Goal: Navigation & Orientation: Find specific page/section

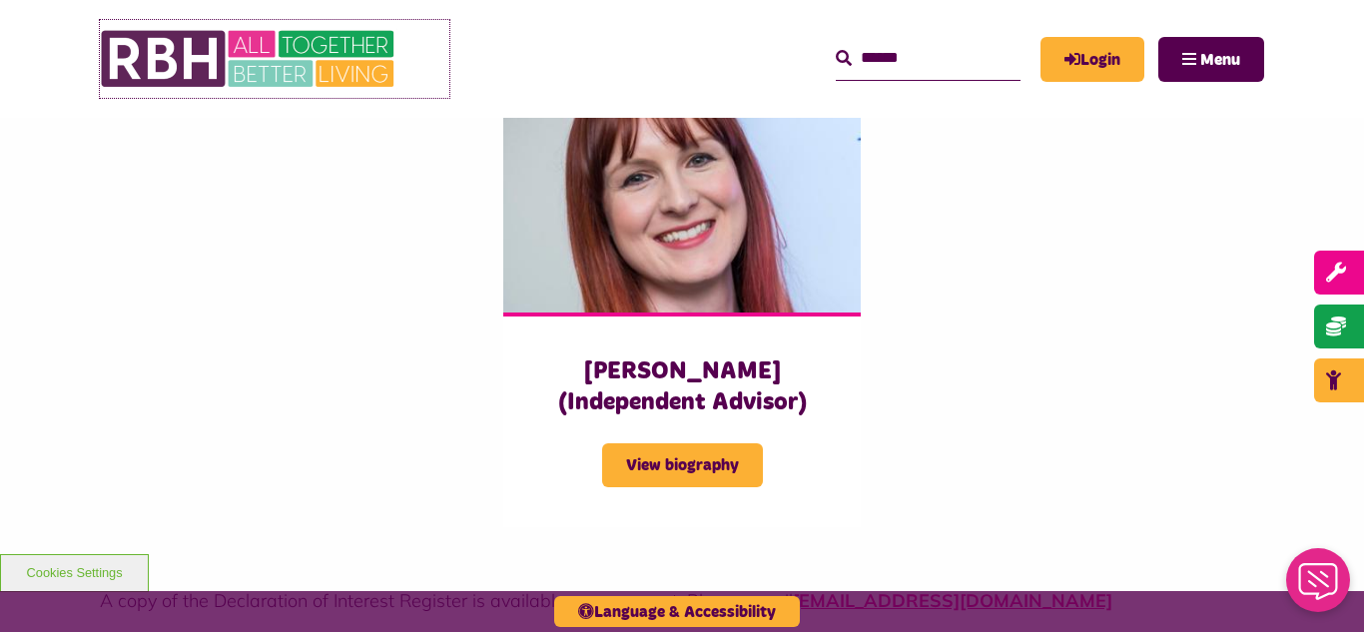
click at [196, 39] on img at bounding box center [250, 59] width 300 height 78
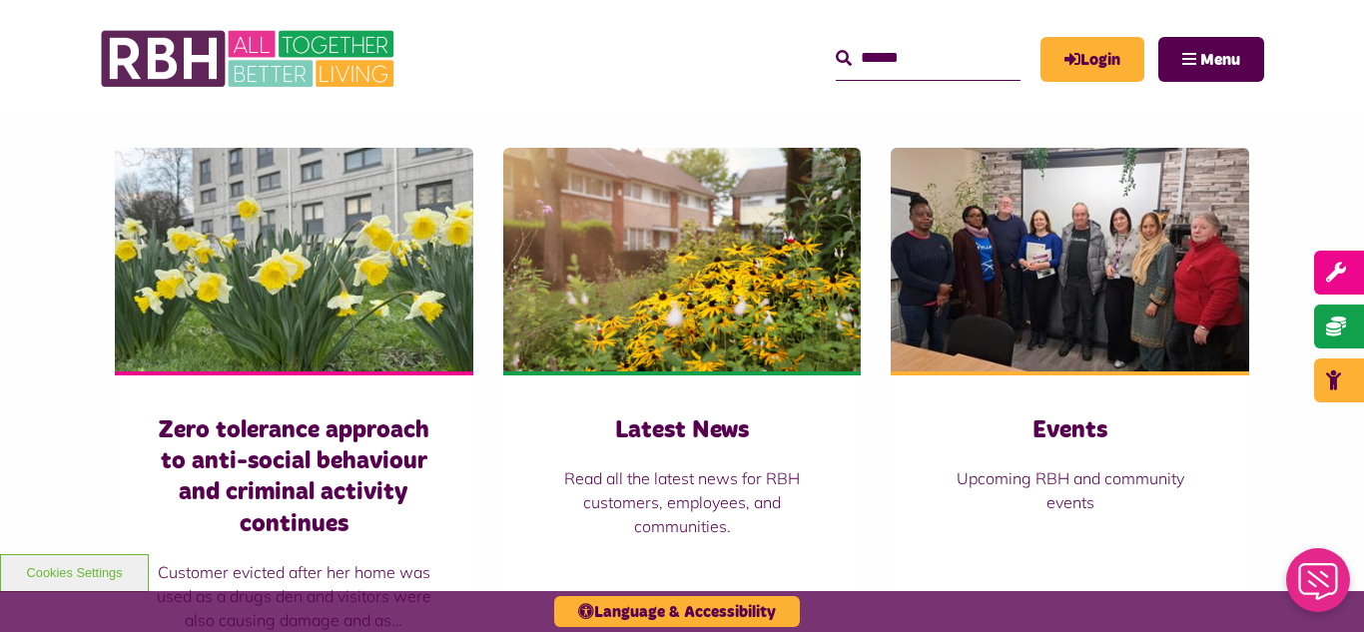
scroll to position [1398, 0]
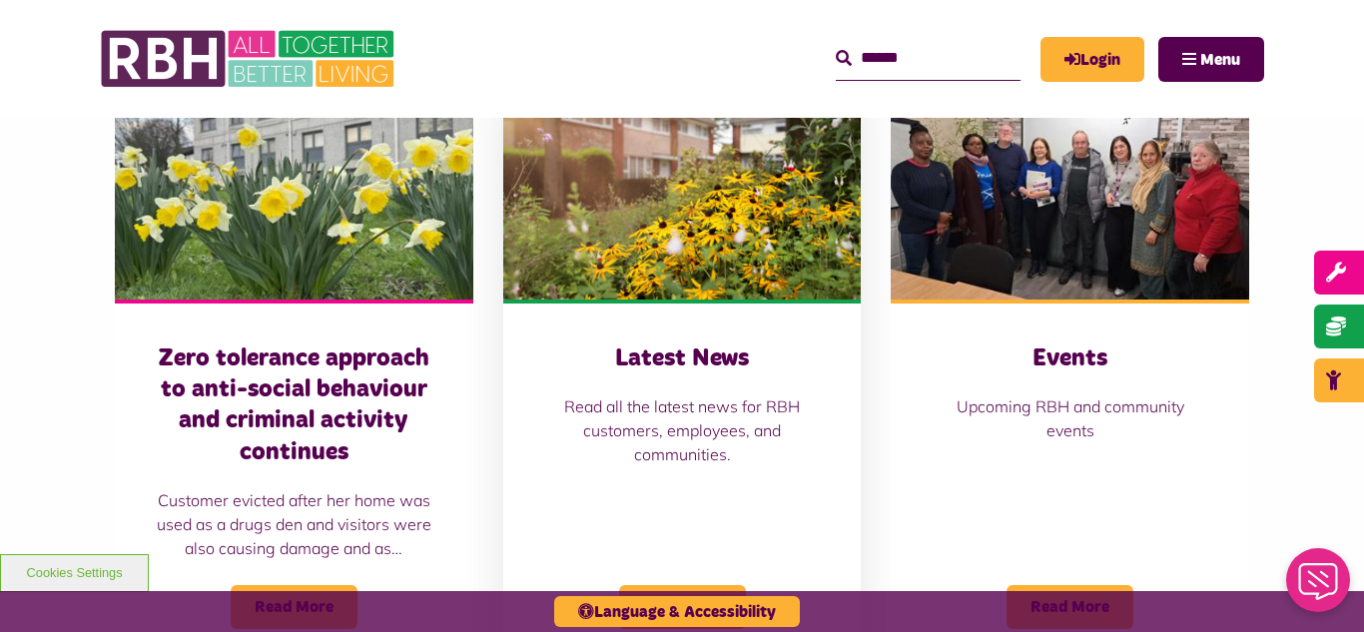
click at [626, 276] on img at bounding box center [682, 188] width 359 height 224
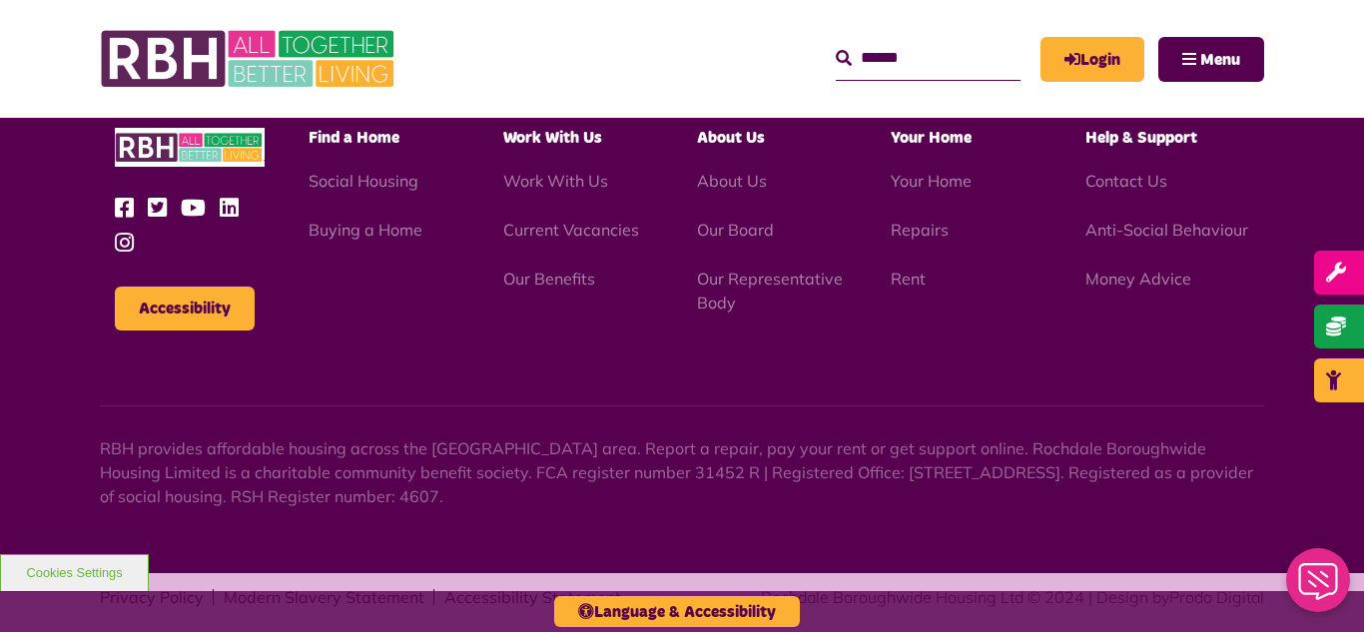
scroll to position [2174, 0]
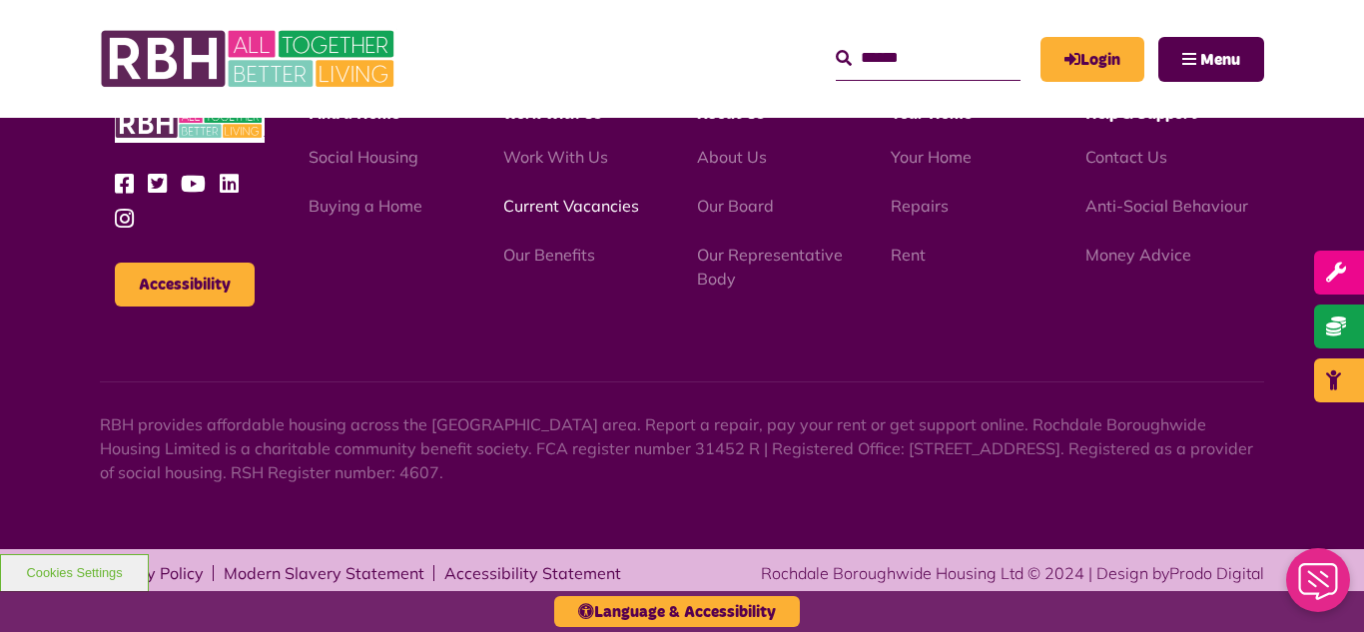
click at [556, 207] on link "Current Vacancies" at bounding box center [571, 206] width 136 height 20
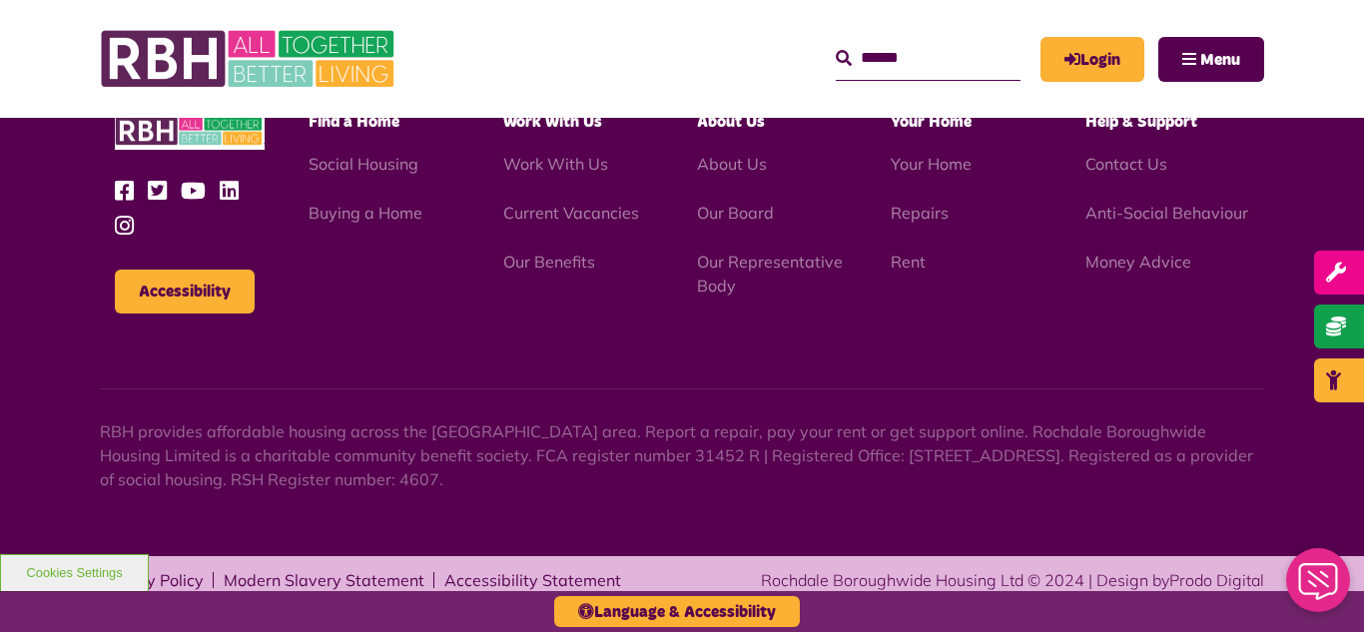
scroll to position [2378, 0]
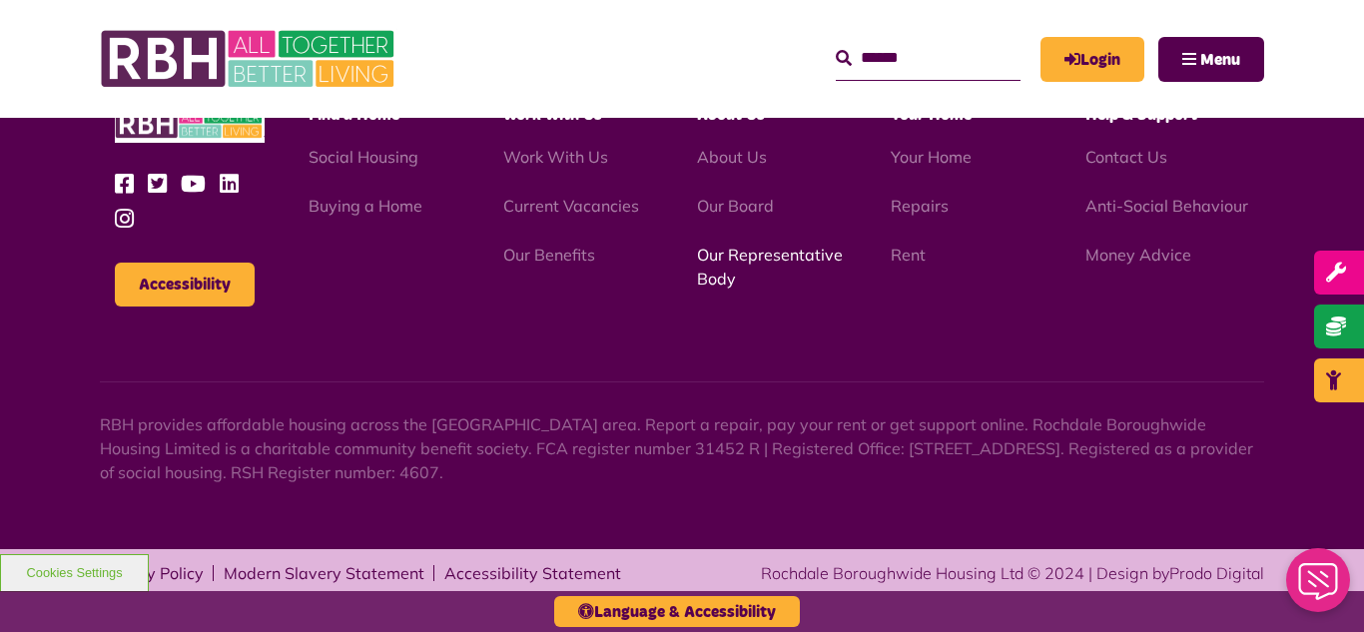
click at [765, 263] on link "Our Representative Body" at bounding box center [770, 267] width 146 height 44
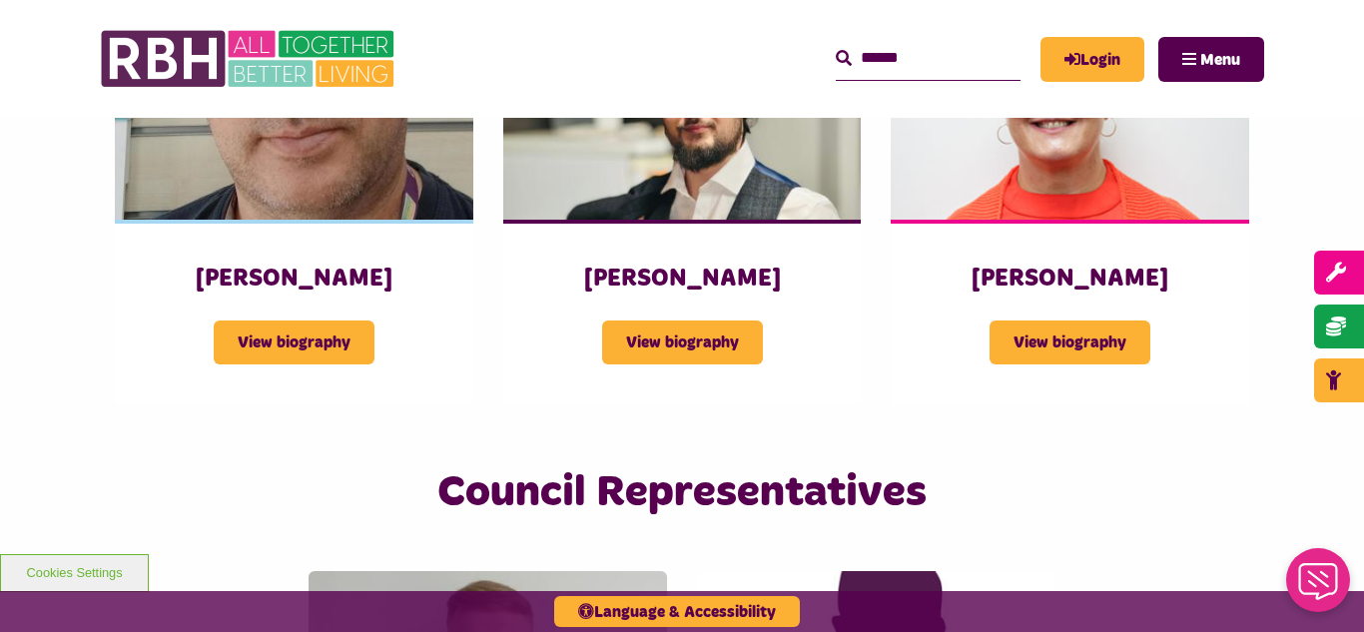
scroll to position [3955, 0]
